Goal: Task Accomplishment & Management: Complete application form

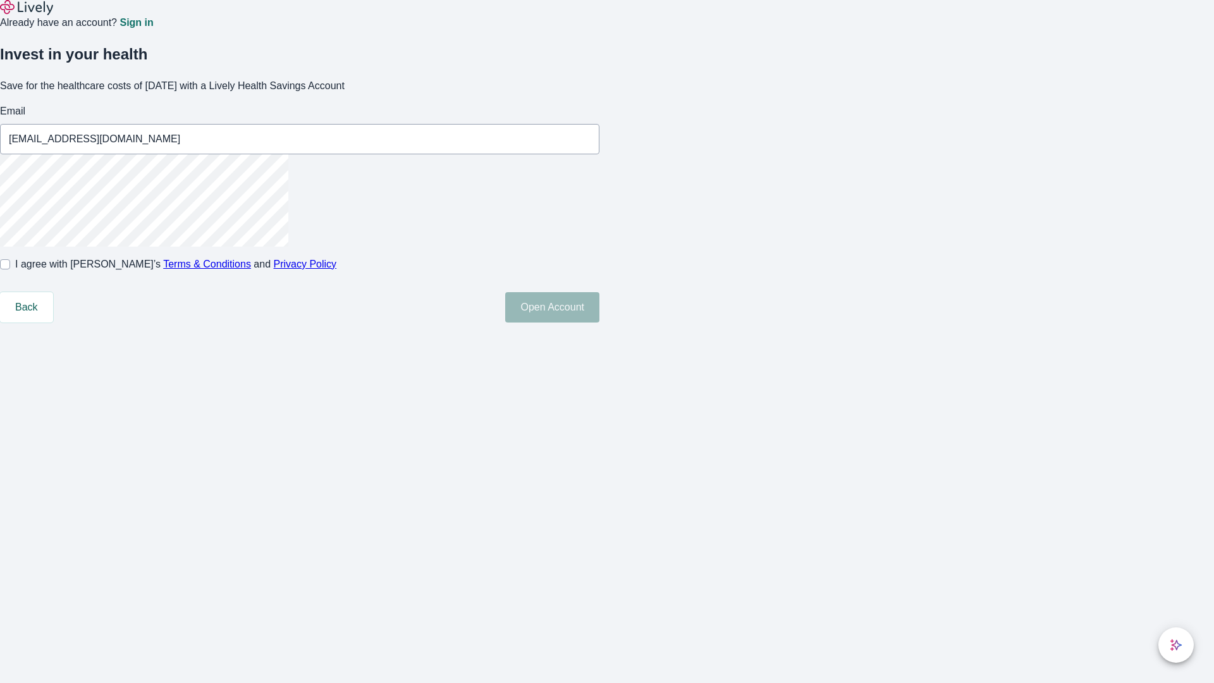
click at [10, 269] on input "I agree with Lively’s Terms & Conditions and Privacy Policy" at bounding box center [5, 264] width 10 height 10
checkbox input "true"
click at [600, 323] on button "Open Account" at bounding box center [552, 307] width 94 height 30
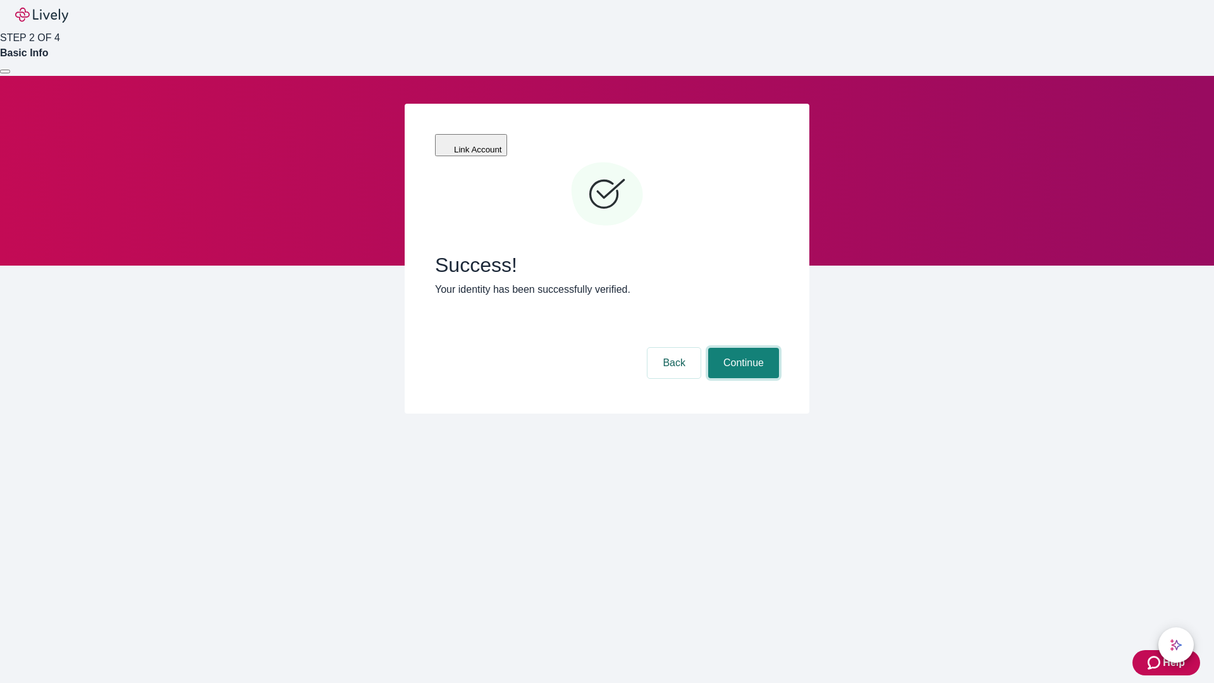
click at [742, 348] on button "Continue" at bounding box center [743, 363] width 71 height 30
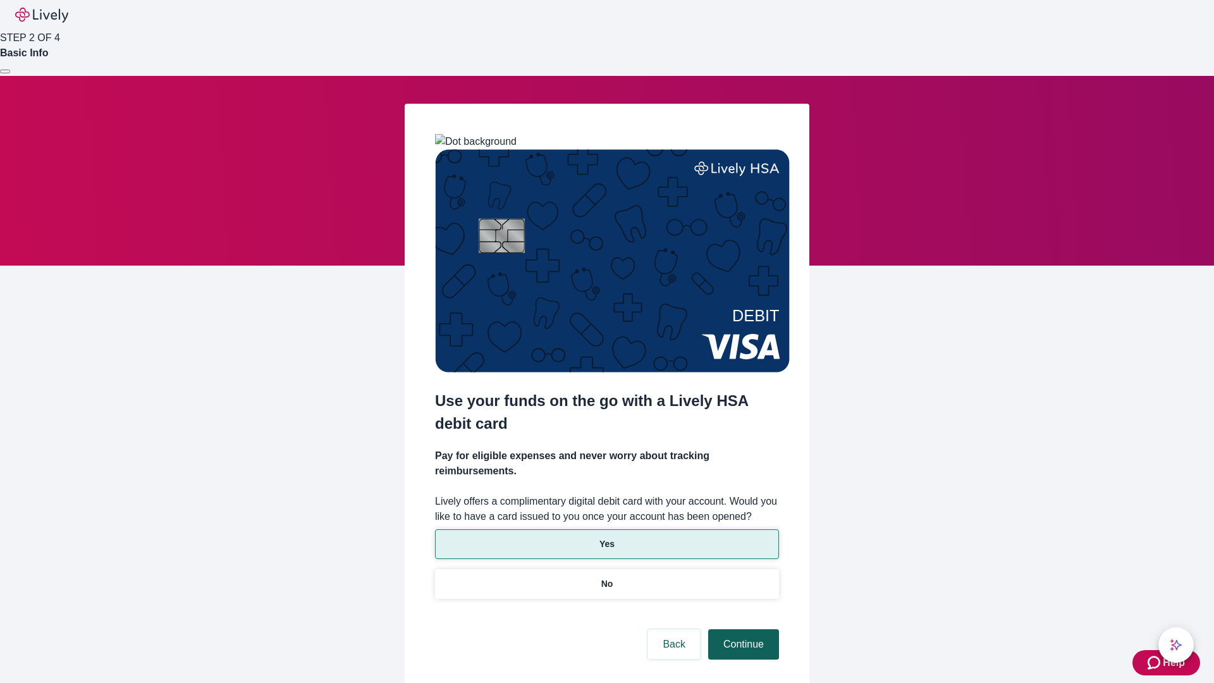
click at [607, 538] on p "Yes" at bounding box center [607, 544] width 15 height 13
click at [742, 629] on button "Continue" at bounding box center [743, 644] width 71 height 30
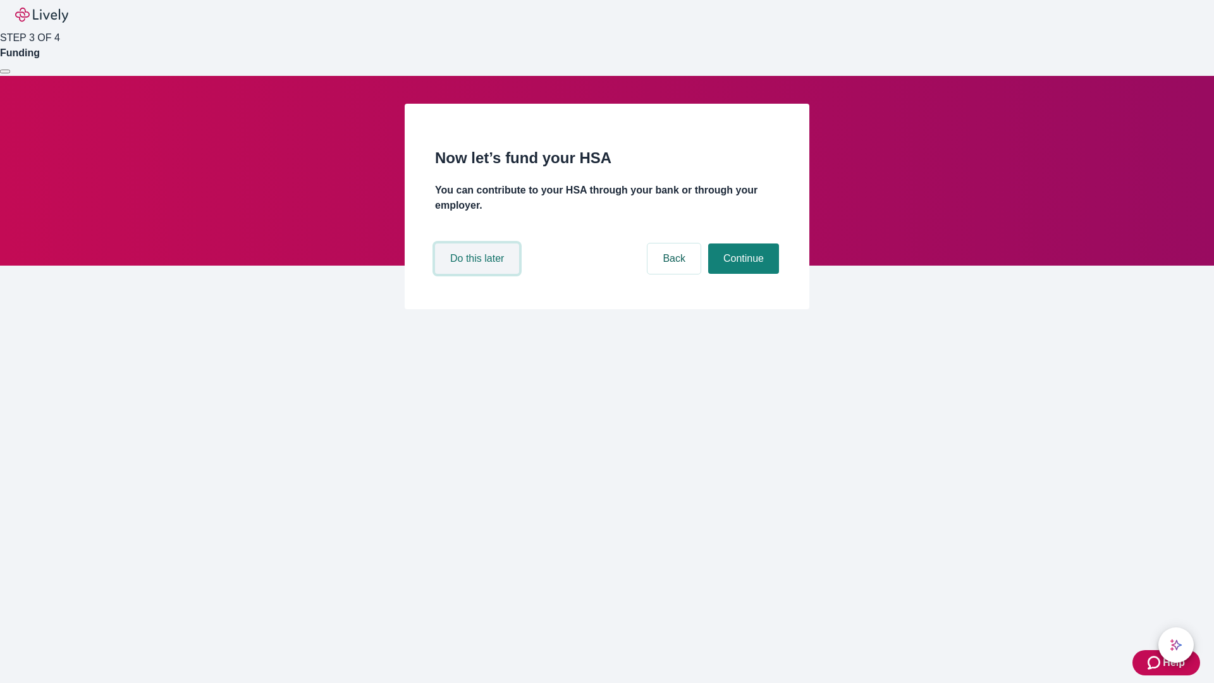
click at [479, 274] on button "Do this later" at bounding box center [477, 259] width 84 height 30
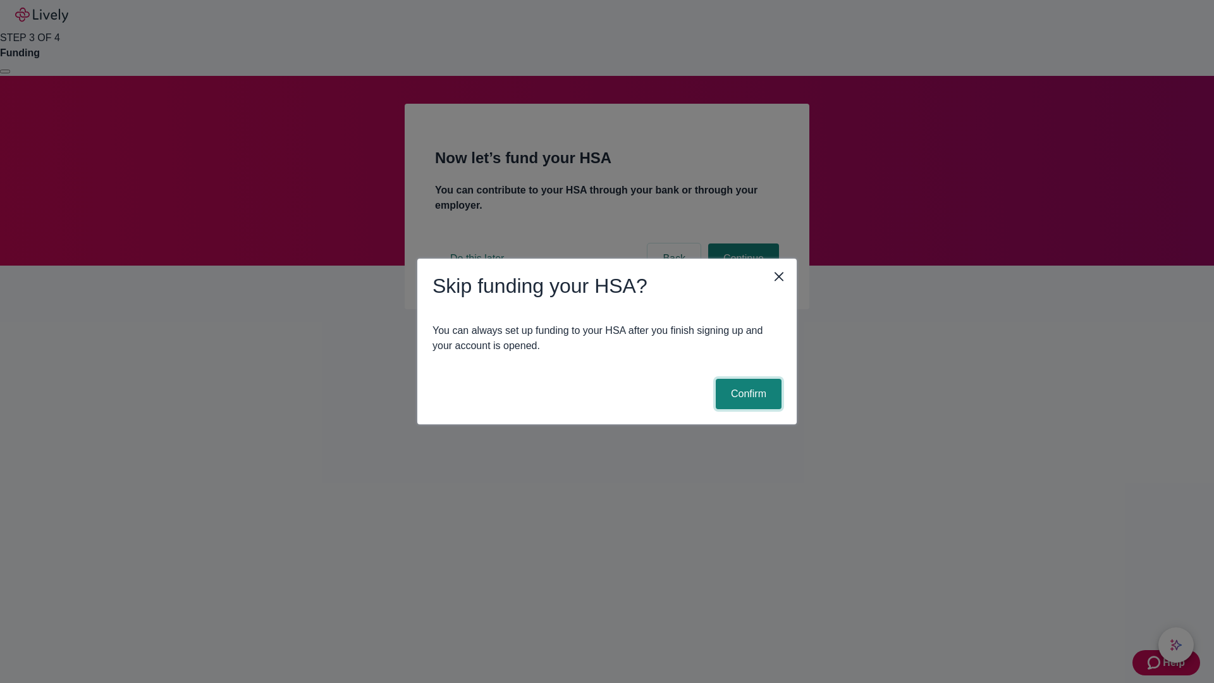
click at [747, 394] on button "Confirm" at bounding box center [749, 394] width 66 height 30
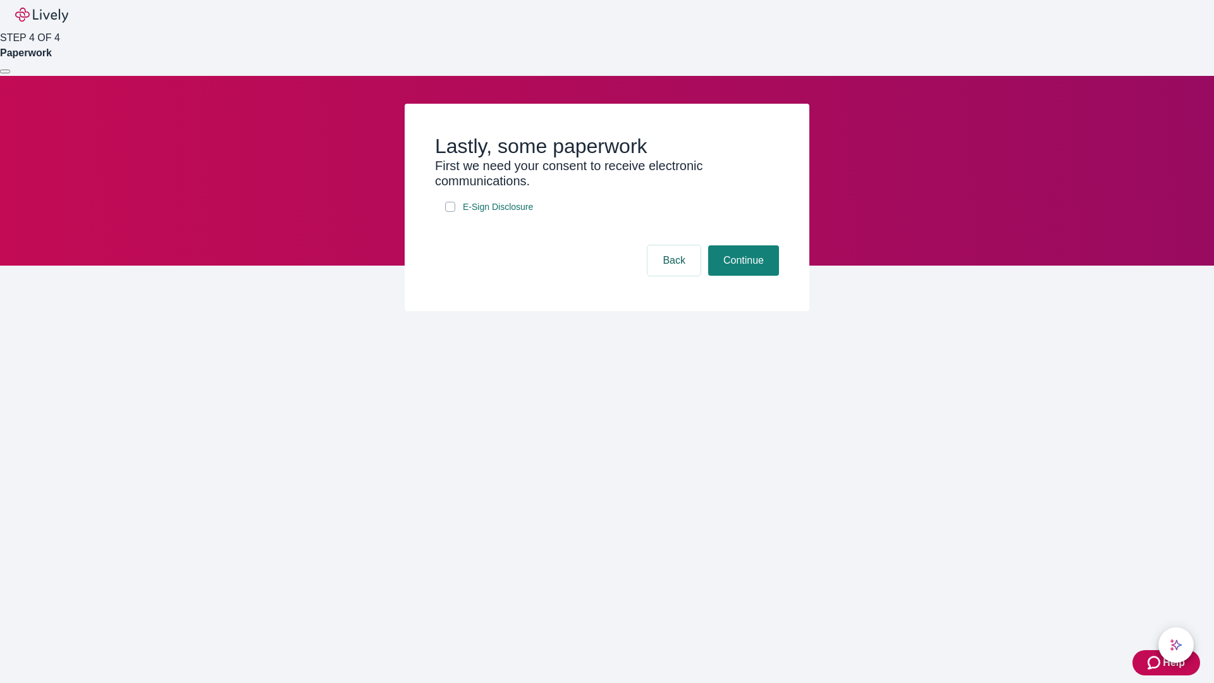
click at [450, 212] on input "E-Sign Disclosure" at bounding box center [450, 207] width 10 height 10
checkbox input "true"
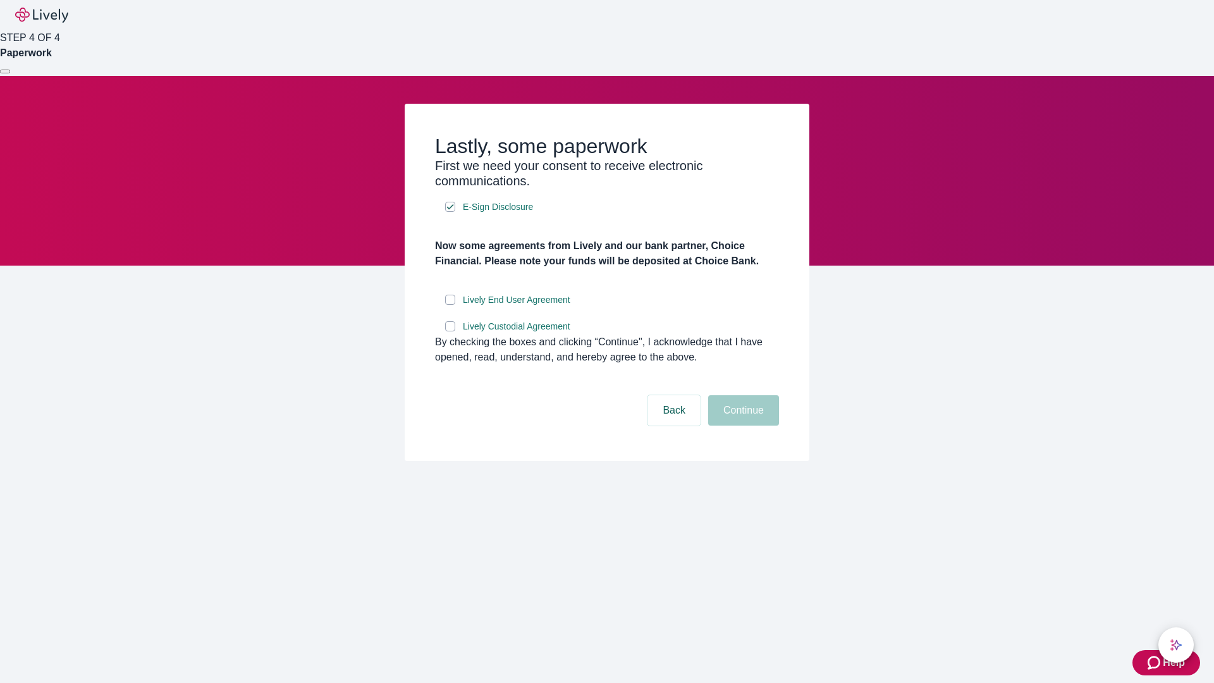
click at [450, 305] on input "Lively End User Agreement" at bounding box center [450, 300] width 10 height 10
checkbox input "true"
click at [450, 331] on input "Lively Custodial Agreement" at bounding box center [450, 326] width 10 height 10
checkbox input "true"
click at [742, 426] on button "Continue" at bounding box center [743, 410] width 71 height 30
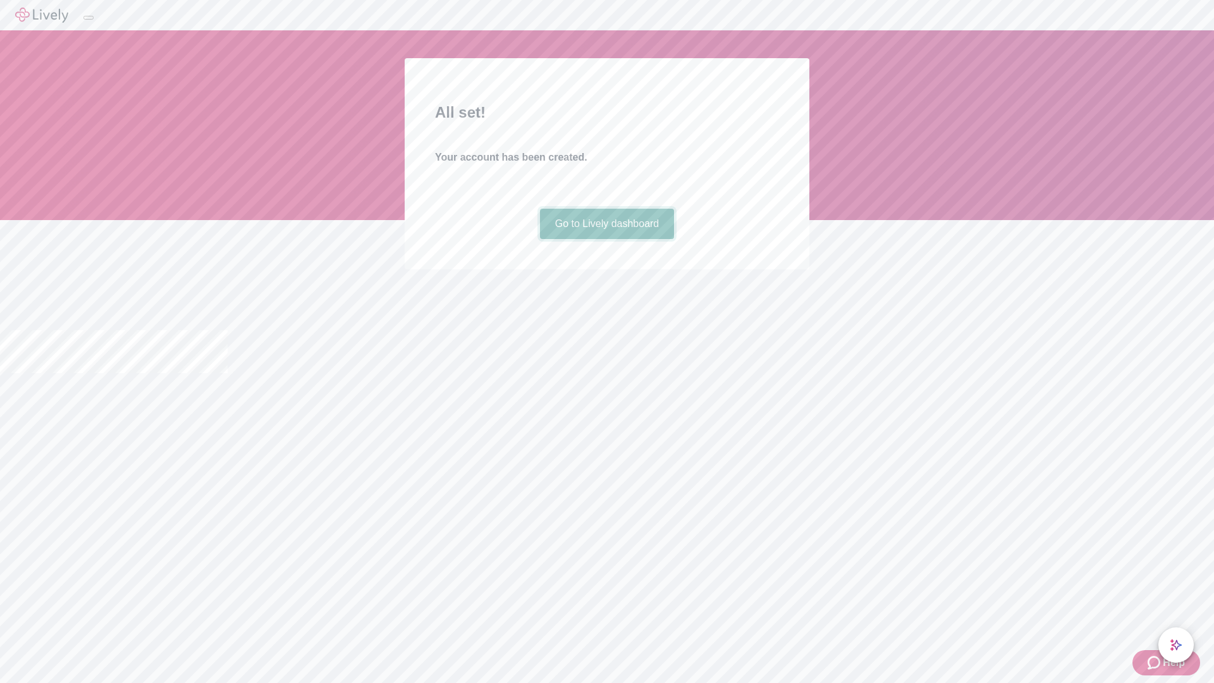
click at [607, 239] on link "Go to Lively dashboard" at bounding box center [607, 224] width 135 height 30
